Goal: Task Accomplishment & Management: Manage account settings

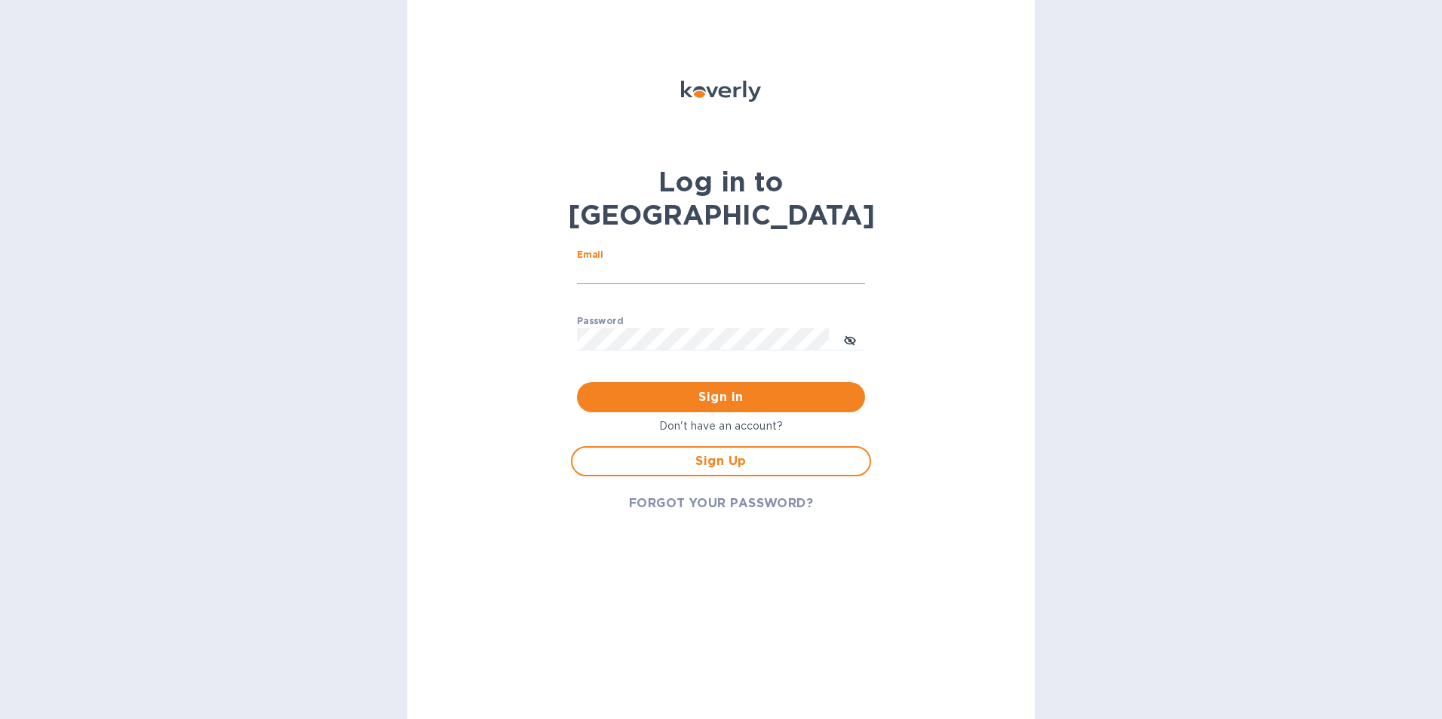
click at [665, 262] on input "Email" at bounding box center [721, 273] width 288 height 23
type input "[EMAIL_ADDRESS][DOMAIN_NAME]"
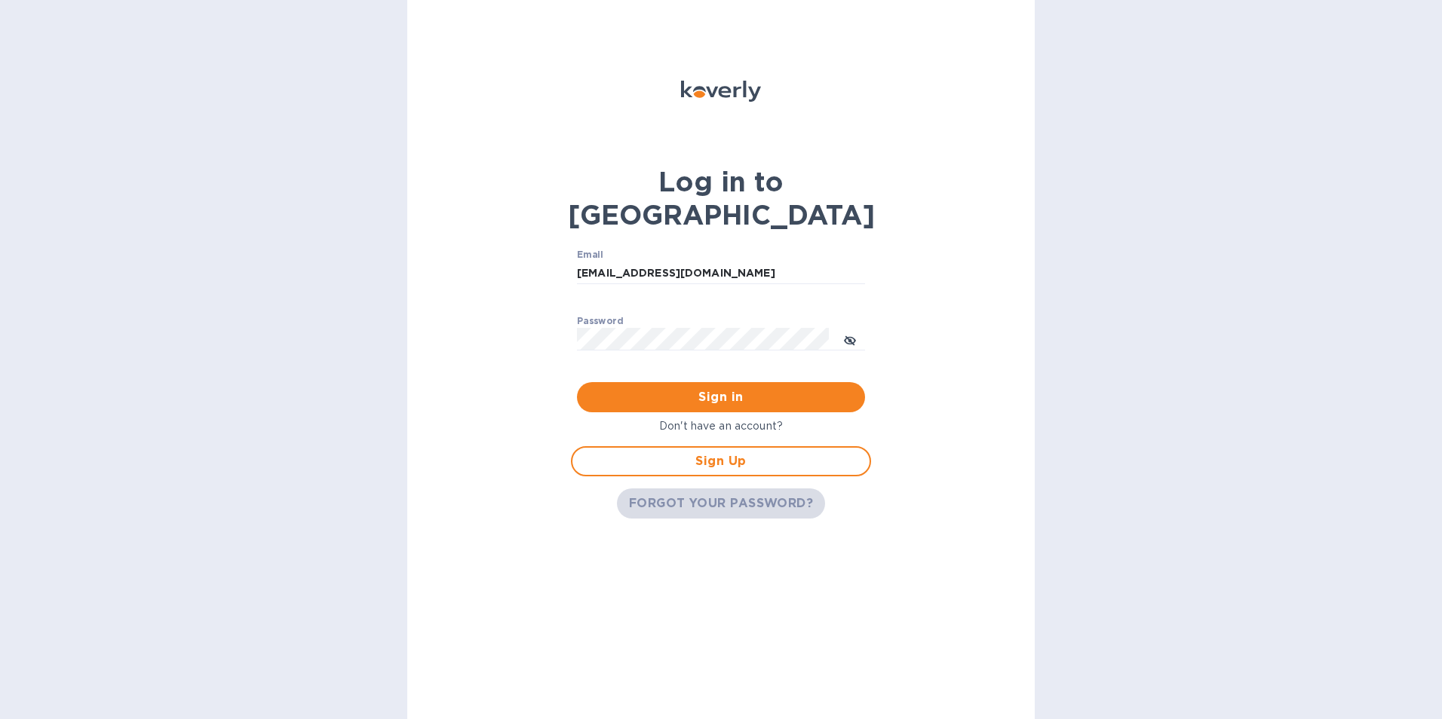
click at [688, 495] on span "FORGOT YOUR PASSWORD?" at bounding box center [721, 504] width 185 height 18
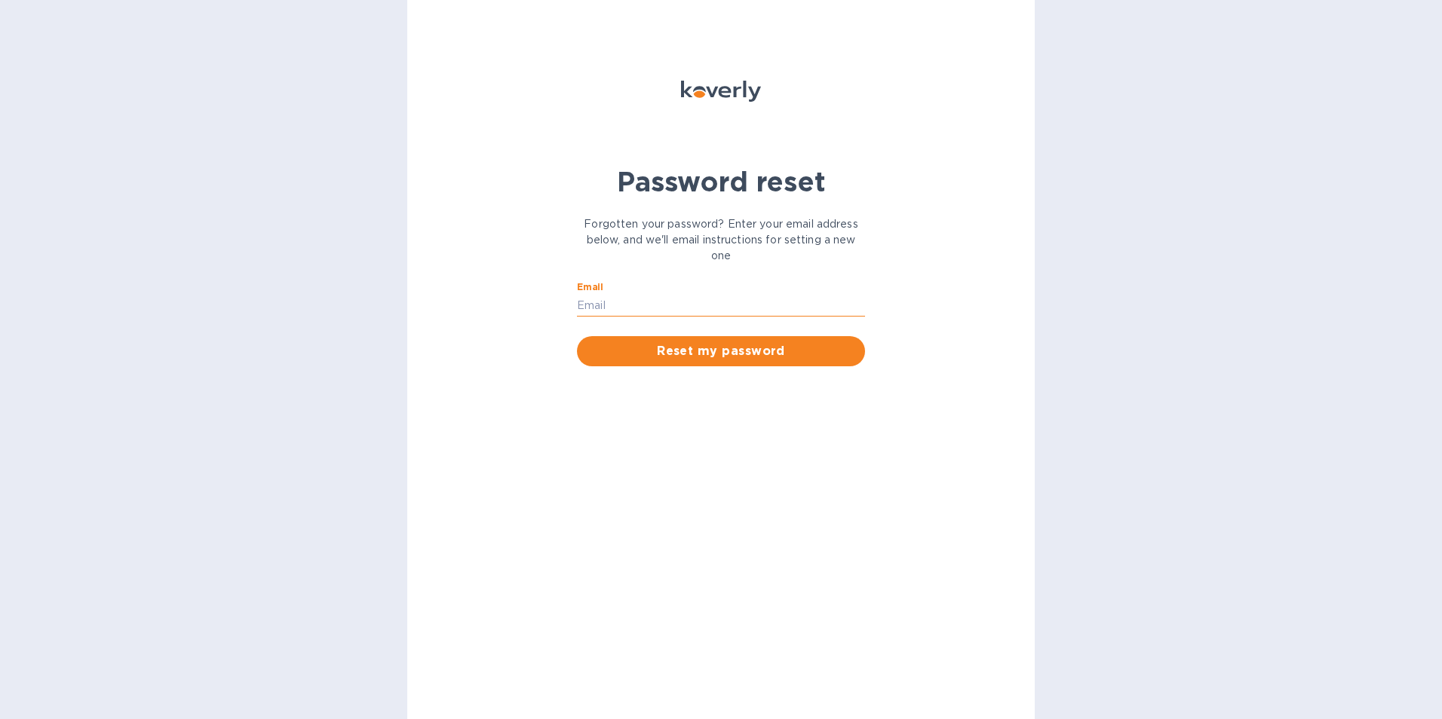
click at [649, 309] on input "Email" at bounding box center [721, 305] width 288 height 23
type input "[EMAIL_ADDRESS][DOMAIN_NAME]"
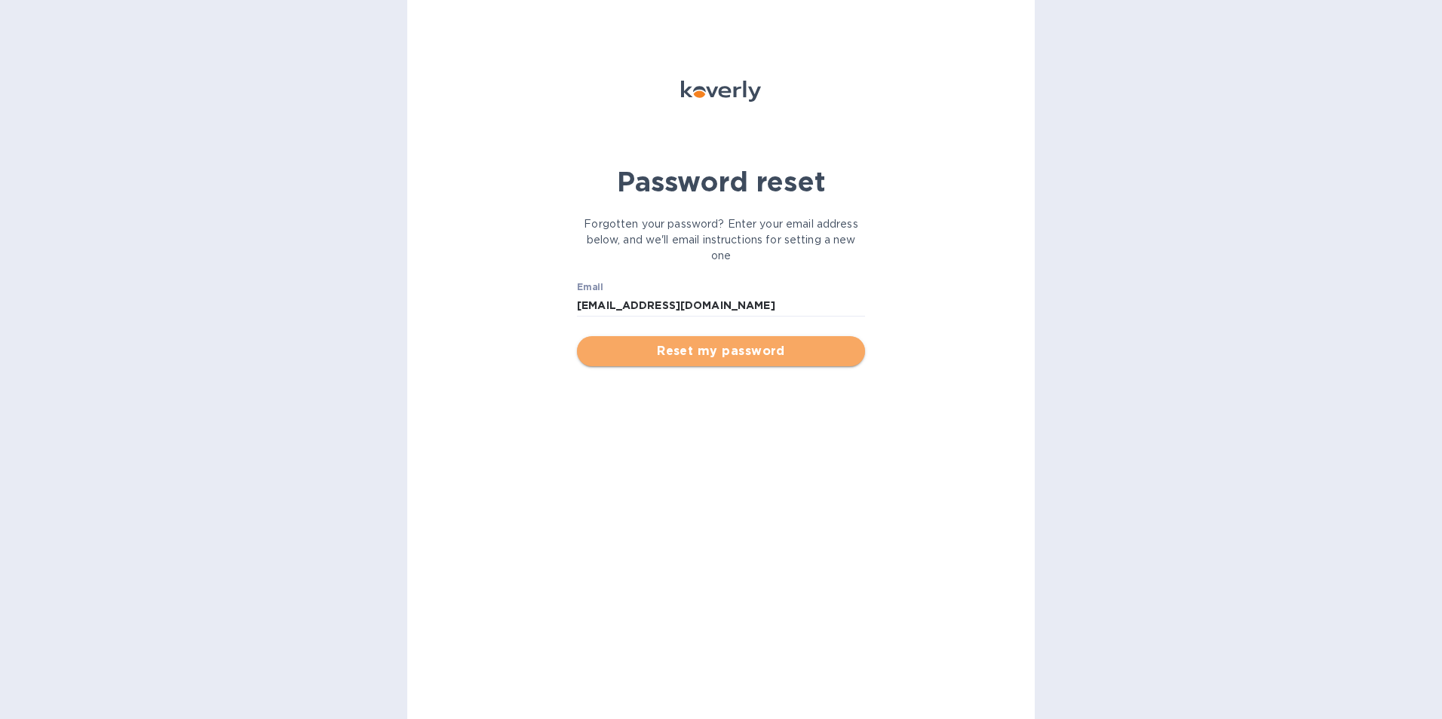
click at [738, 357] on span "Reset my password" at bounding box center [721, 351] width 264 height 18
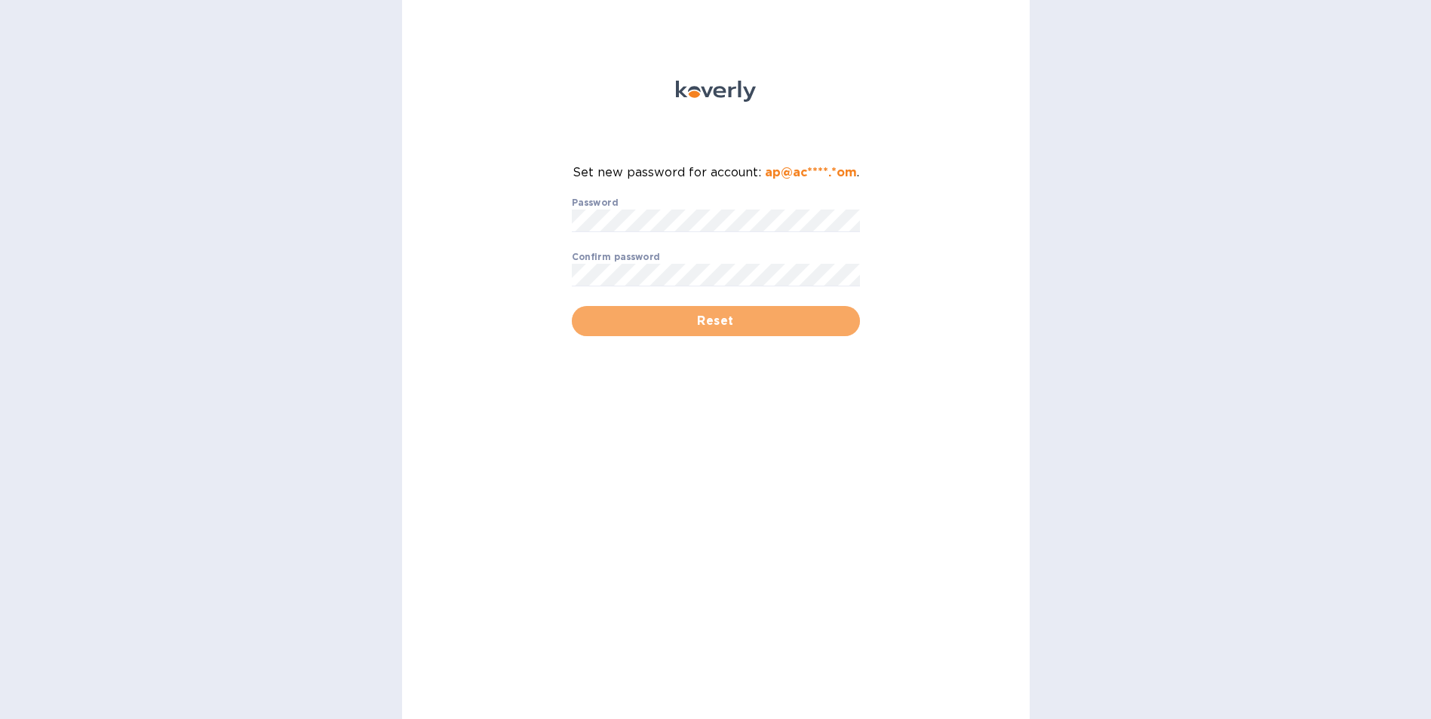
click at [676, 317] on span "Reset" at bounding box center [716, 321] width 264 height 18
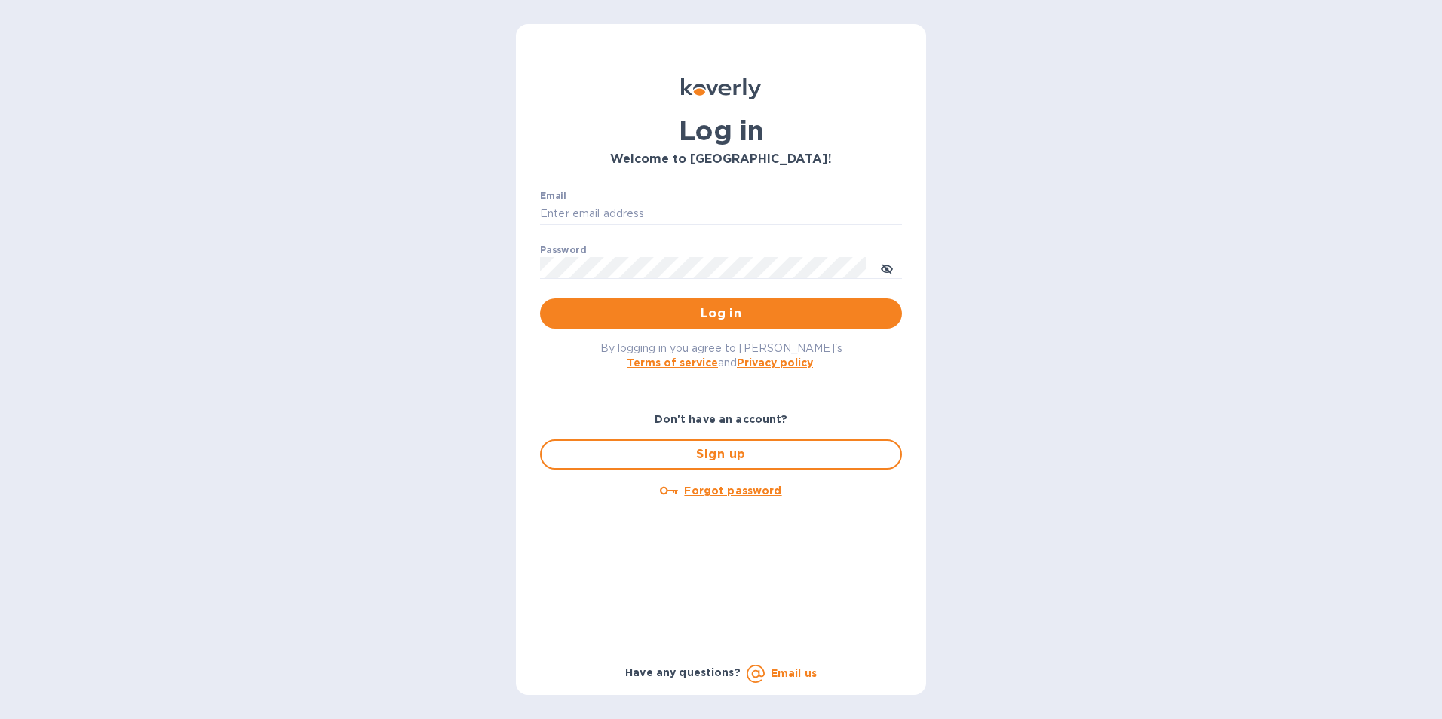
type input "[EMAIL_ADDRESS][DOMAIN_NAME]"
click at [879, 269] on button "toggle password visibility" at bounding box center [887, 268] width 30 height 30
click at [740, 307] on span "Log in" at bounding box center [721, 314] width 338 height 18
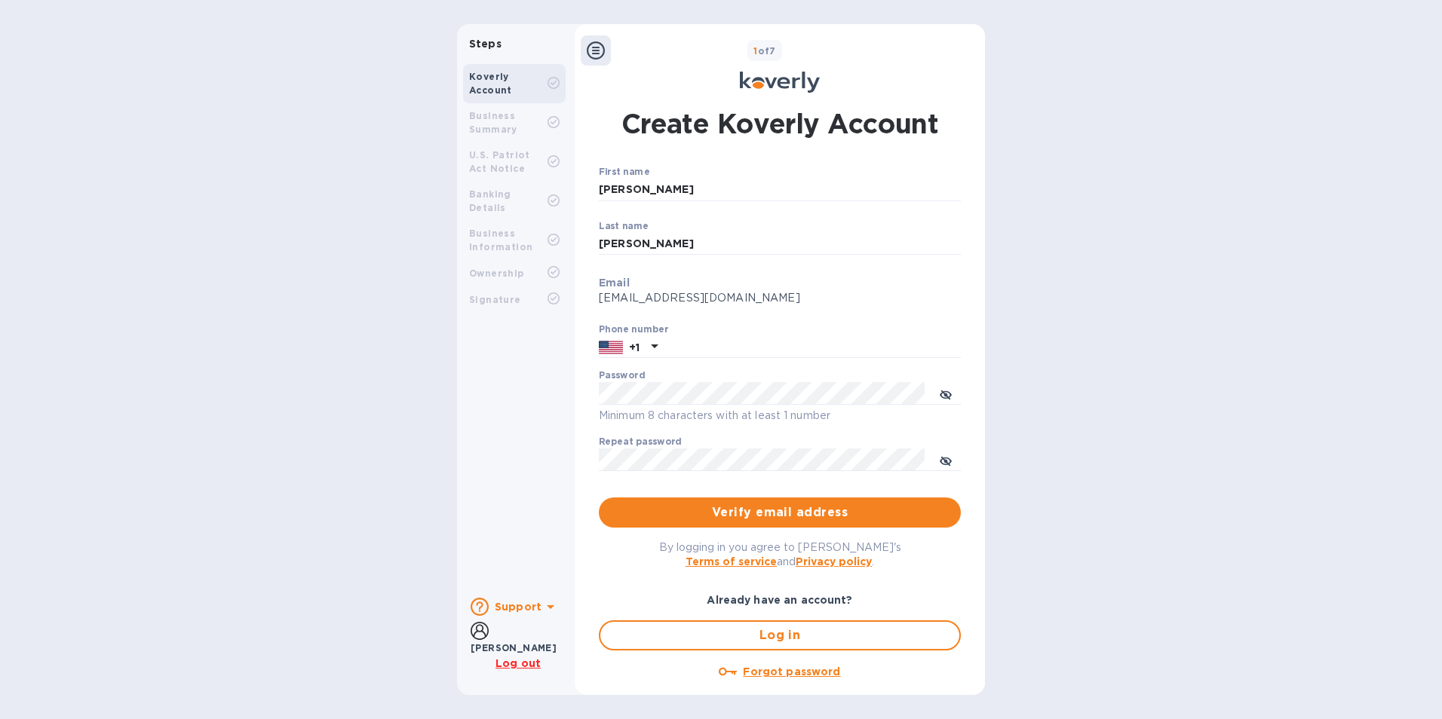
click at [505, 133] on b "Business Summary" at bounding box center [493, 122] width 48 height 25
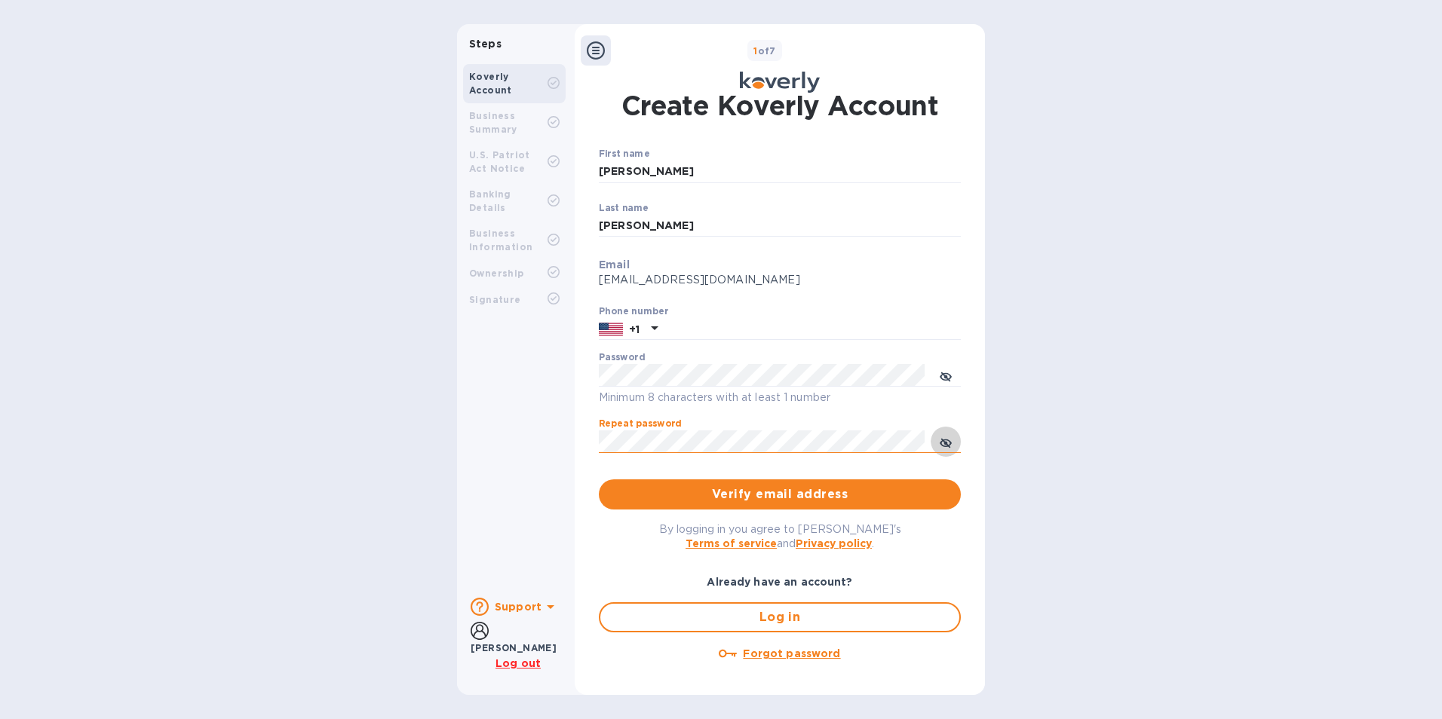
click at [940, 440] on icon "toggle password visibility" at bounding box center [946, 443] width 12 height 12
click at [572, 361] on div "Steps Koverly Account Business Summary U.S. Patriot Act Notice Banking Details …" at bounding box center [721, 359] width 528 height 671
click at [565, 437] on div "Steps Koverly Account Business Summary U.S. Patriot Act Notice Banking Details …" at bounding box center [721, 359] width 528 height 671
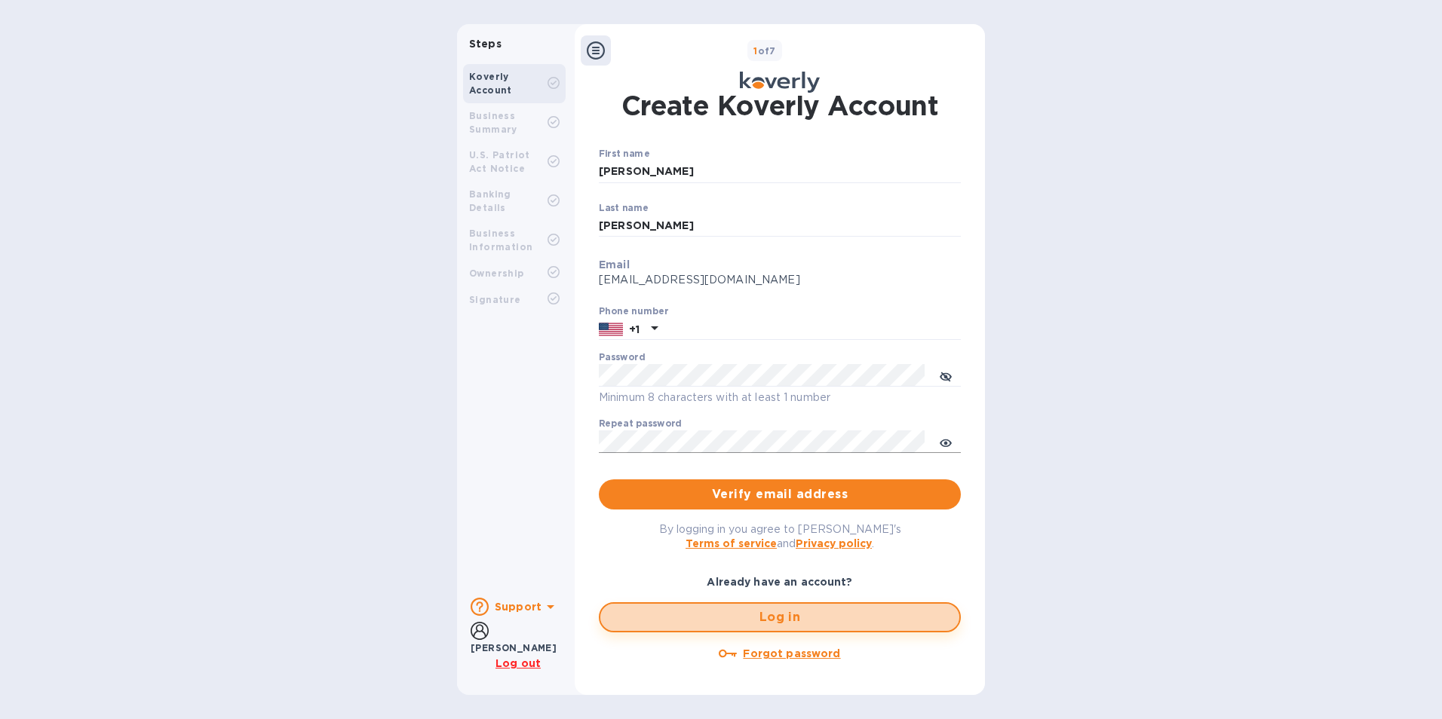
click at [775, 624] on span "Log in" at bounding box center [779, 618] width 335 height 18
